Goal: Transaction & Acquisition: Purchase product/service

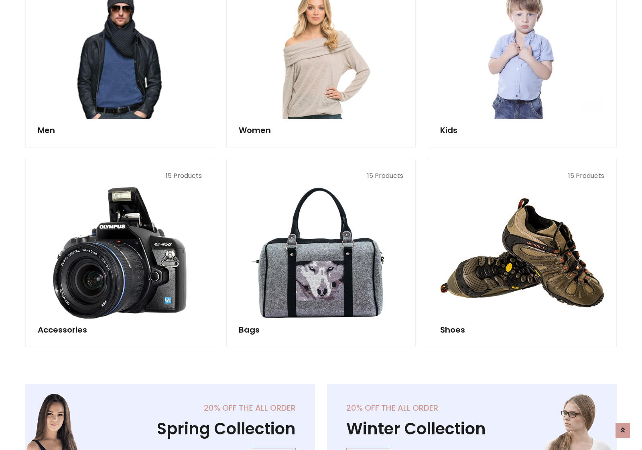
scroll to position [268, 0]
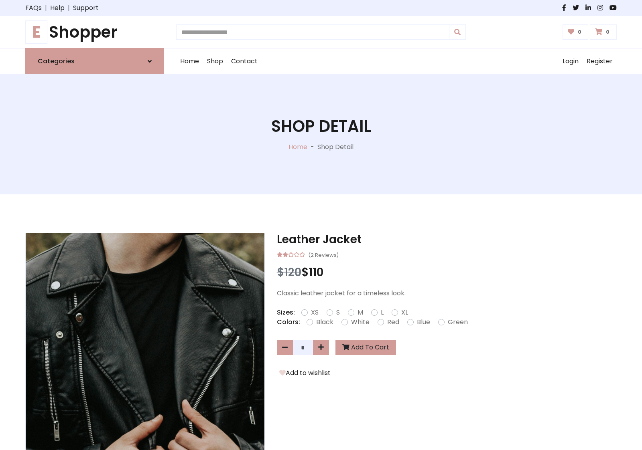
click at [95, 32] on h1 "E Shopper" at bounding box center [94, 31] width 139 height 19
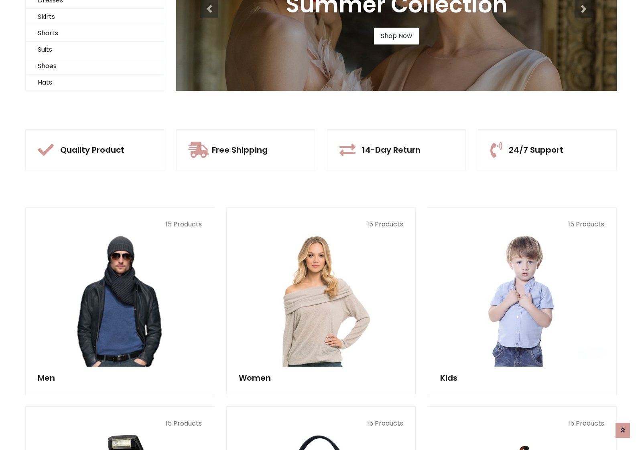
scroll to position [77, 0]
